Goal: Task Accomplishment & Management: Use online tool/utility

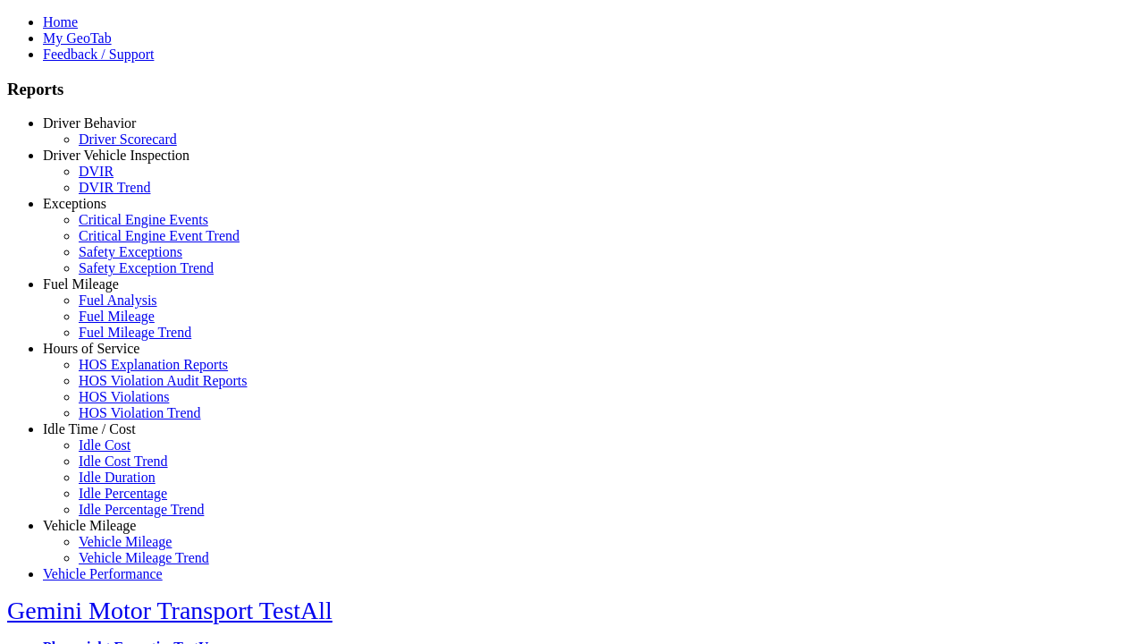
click at [103, 356] on link "Hours of Service" at bounding box center [91, 348] width 97 height 15
click at [116, 372] on link "HOS Explanation Reports" at bounding box center [153, 364] width 149 height 15
type textarea "**********"
